Goal: Transaction & Acquisition: Purchase product/service

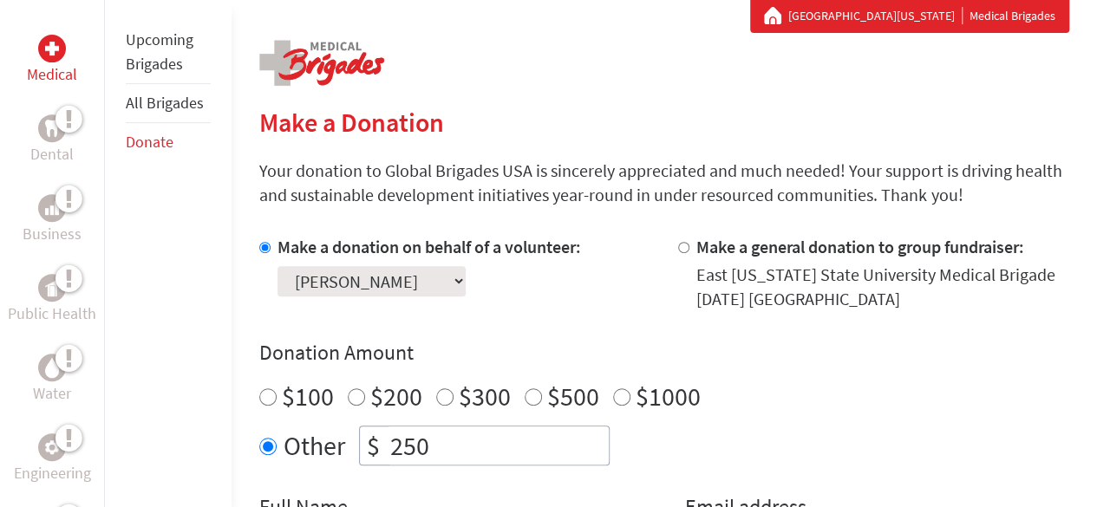
scroll to position [342, 0]
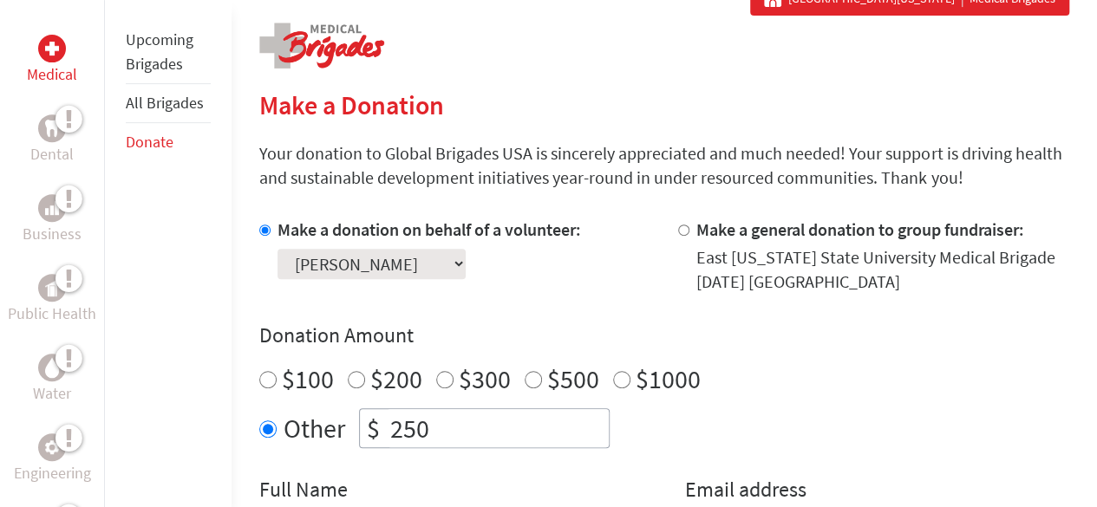
click at [410, 257] on select "Select a volunteer... [PERSON_NAME] [PERSON_NAME] [PERSON_NAME] [PERSON_NAME] […" at bounding box center [371, 264] width 188 height 30
click at [277, 249] on select "Select a volunteer... [PERSON_NAME] [PERSON_NAME] [PERSON_NAME] [PERSON_NAME] […" at bounding box center [371, 264] width 188 height 30
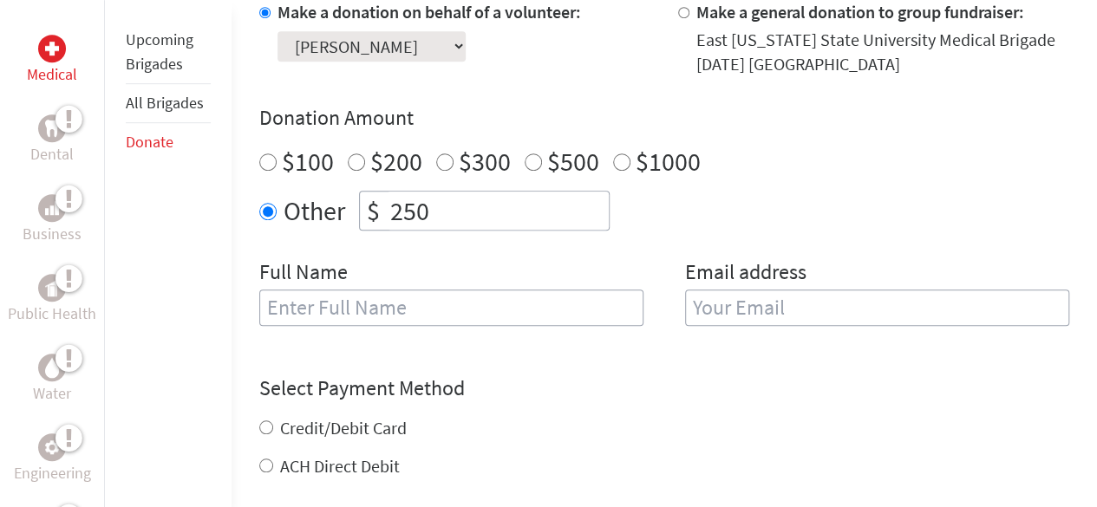
scroll to position [572, 0]
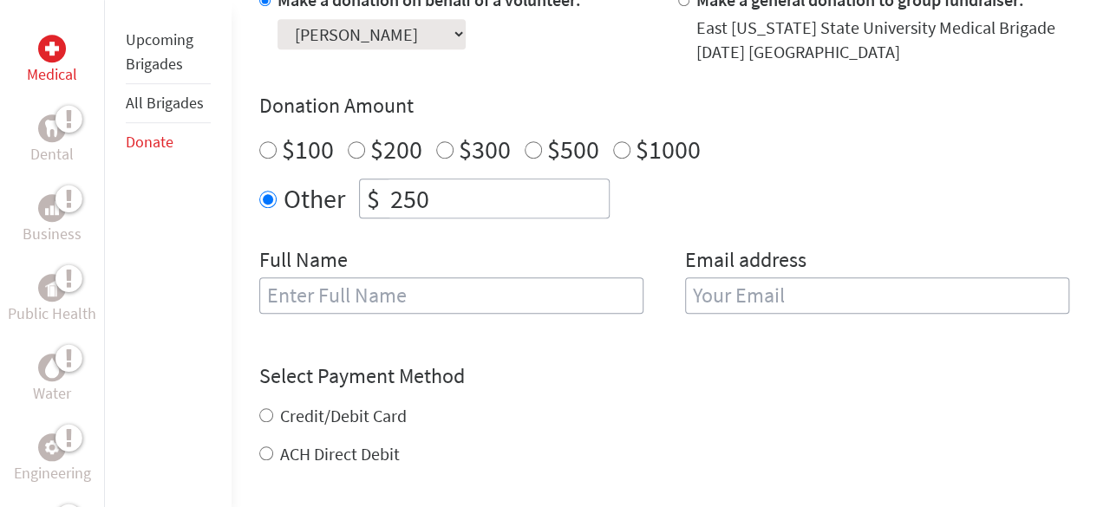
click at [489, 293] on input "text" at bounding box center [451, 295] width 384 height 36
type input "[PERSON_NAME]"
click at [735, 288] on input "email" at bounding box center [877, 295] width 384 height 36
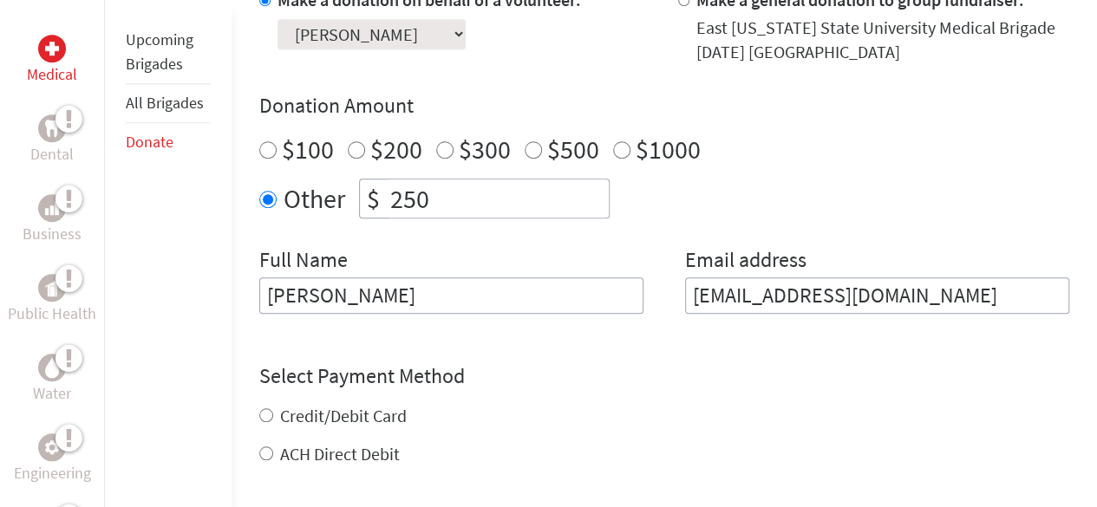
type input "[EMAIL_ADDRESS][DOMAIN_NAME]"
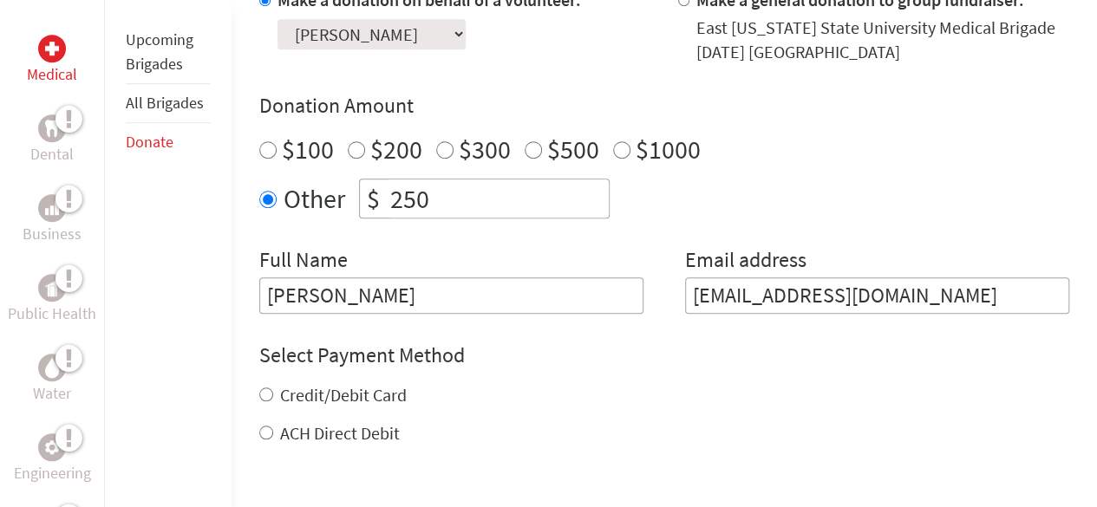
click at [872, 205] on div "Other $ 250" at bounding box center [664, 199] width 810 height 40
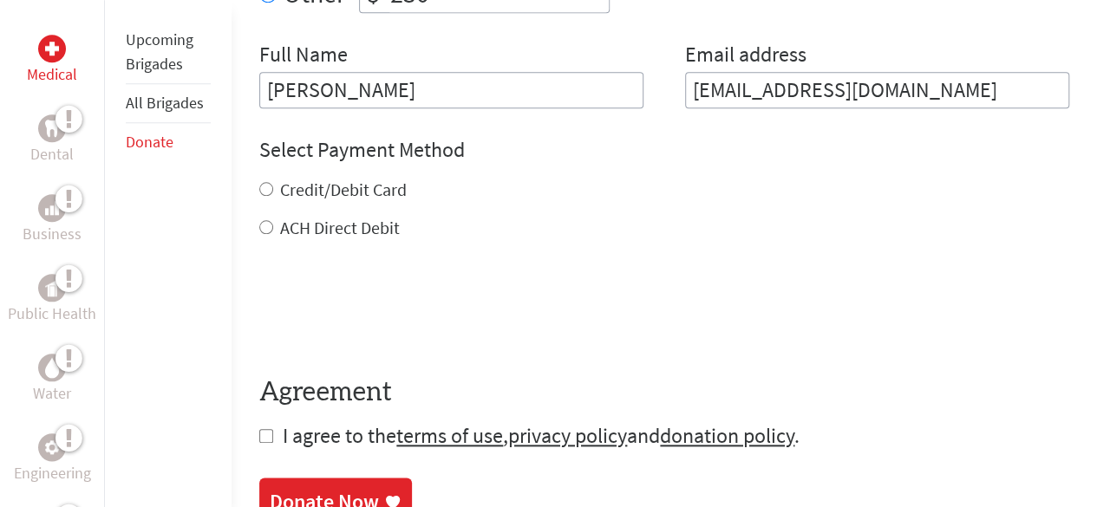
scroll to position [863, 0]
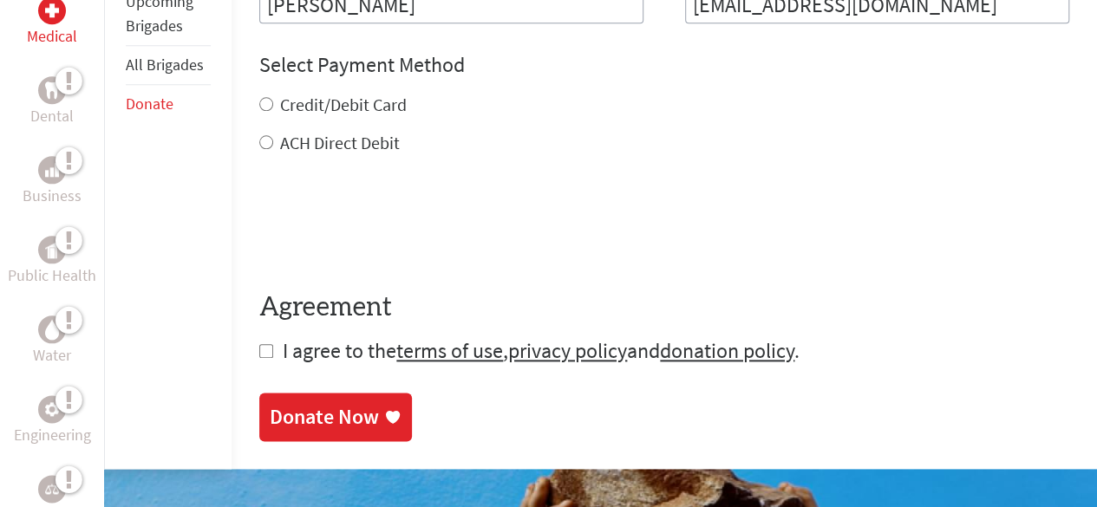
click at [262, 100] on input "Credit/Debit Card" at bounding box center [266, 104] width 14 height 14
radio input "true"
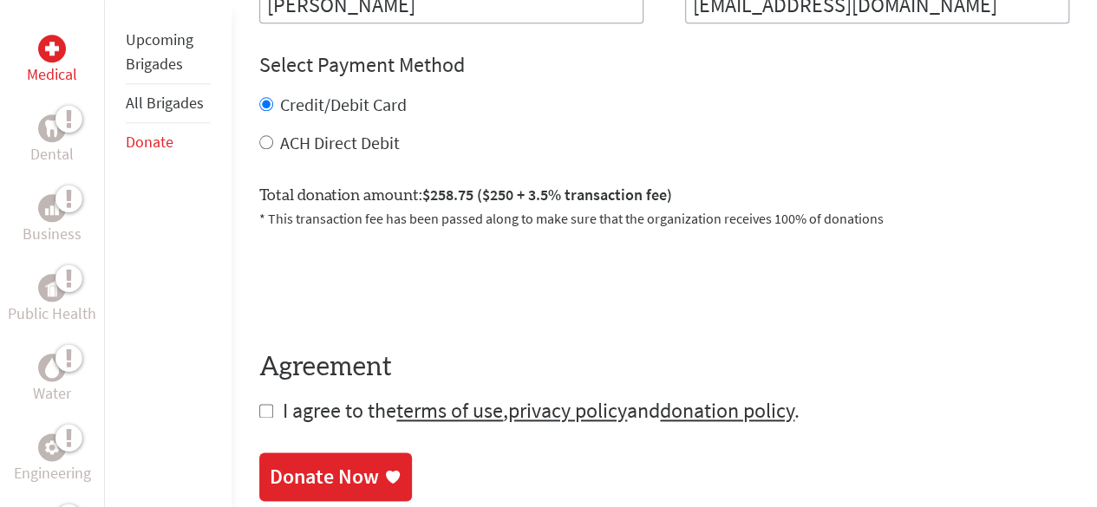
scroll to position [941, 0]
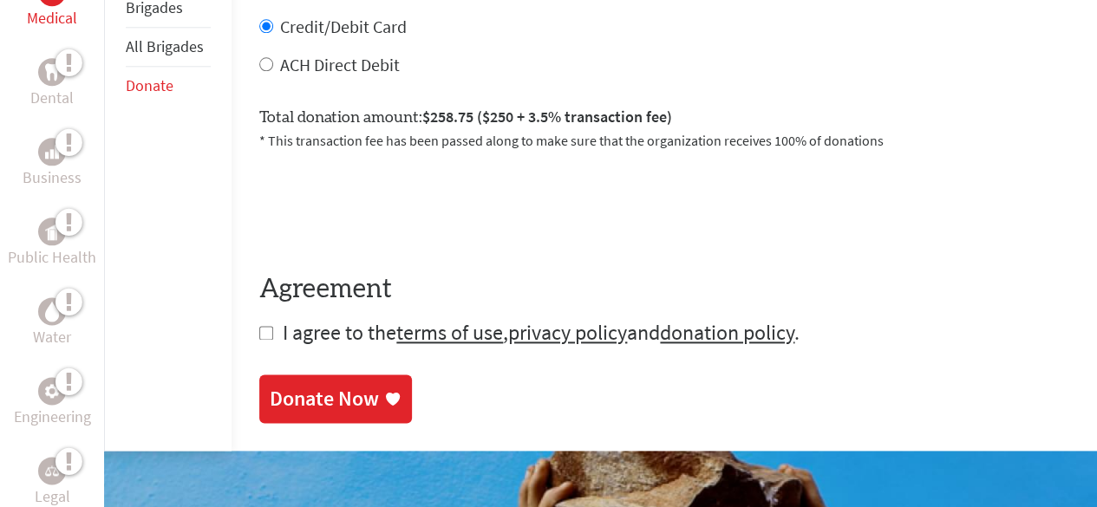
click at [265, 338] on input "checkbox" at bounding box center [266, 333] width 14 height 14
checkbox input "true"
click at [390, 405] on icon at bounding box center [393, 400] width 14 height 13
